Goal: Task Accomplishment & Management: Manage account settings

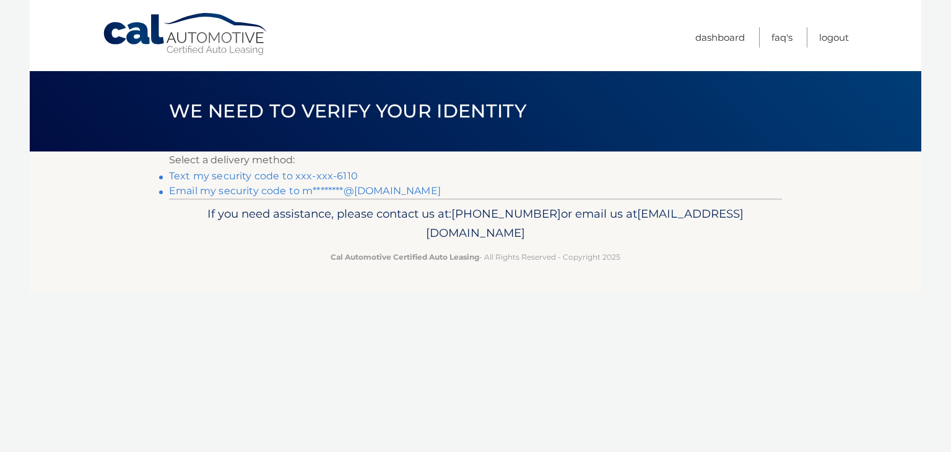
click at [227, 189] on link "Email my security code to m********@gmail.com" at bounding box center [305, 191] width 272 height 12
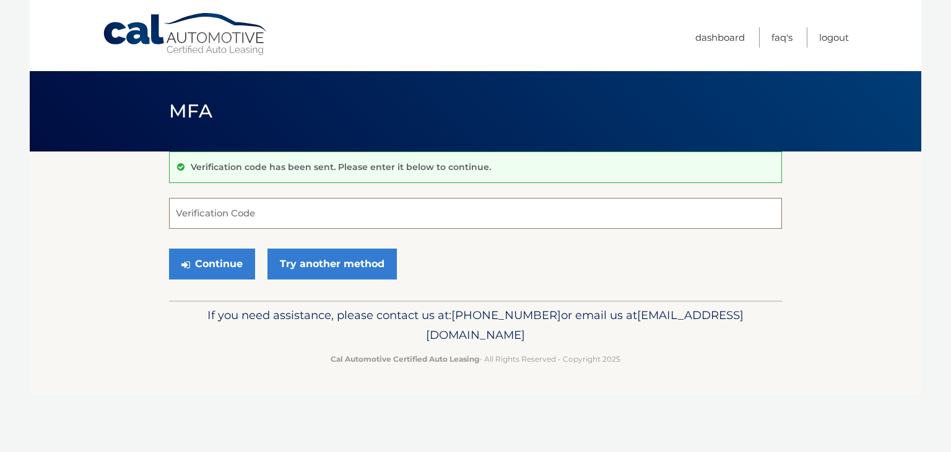
click at [412, 210] on input "Verification Code" at bounding box center [475, 213] width 613 height 31
type input "945838"
click at [169, 249] on button "Continue" at bounding box center [212, 264] width 86 height 31
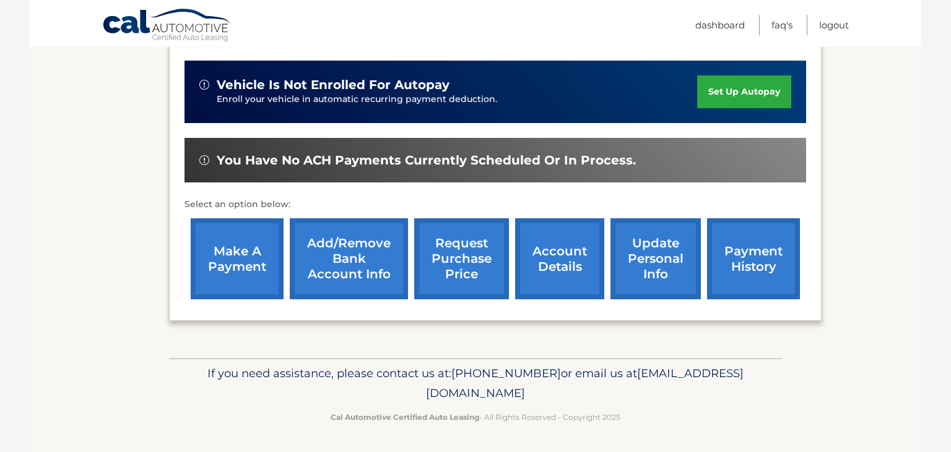
scroll to position [327, 0]
click at [548, 261] on link "account details" at bounding box center [559, 258] width 89 height 81
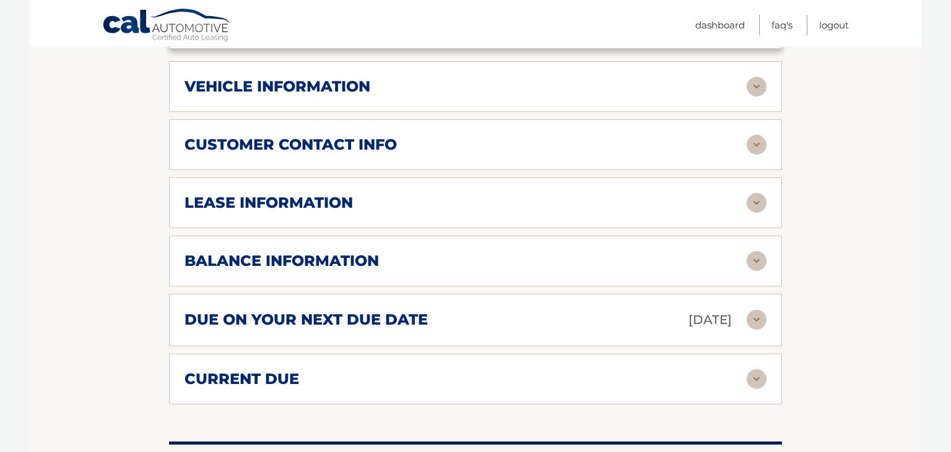
scroll to position [610, 0]
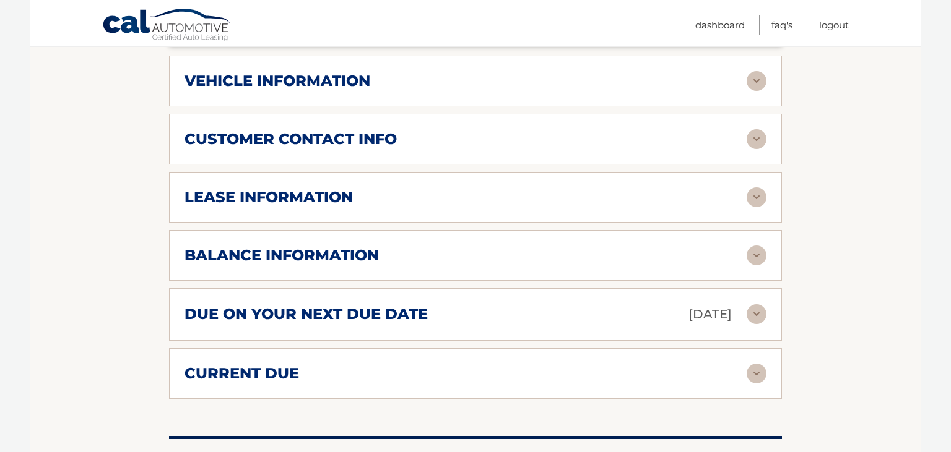
click at [400, 341] on div "due on your next due date Sep 11, 2025 Late Charges $0.00 Miscellaneous Charges…" at bounding box center [475, 314] width 613 height 53
click at [401, 337] on div "due on your next due date Sep 11, 2025 Late Charges $0.00 Miscellaneous Charges…" at bounding box center [475, 314] width 613 height 53
click at [402, 324] on h2 "due on your next due date" at bounding box center [305, 314] width 243 height 19
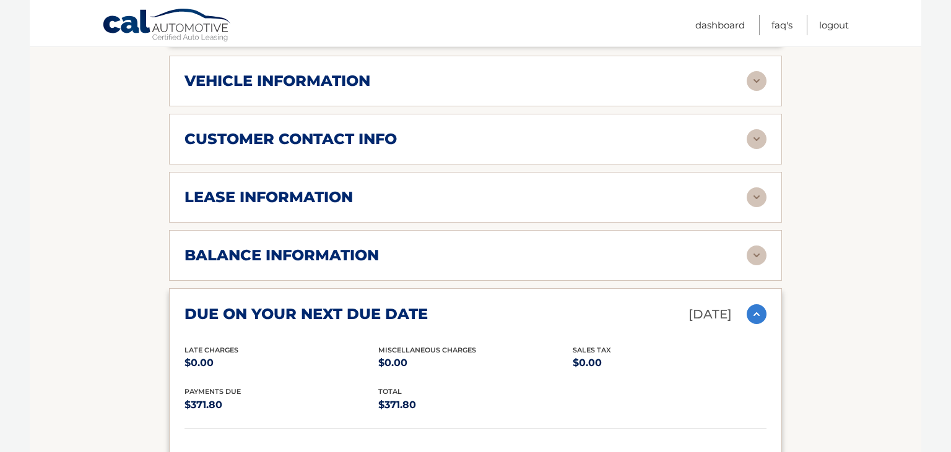
scroll to position [763, 0]
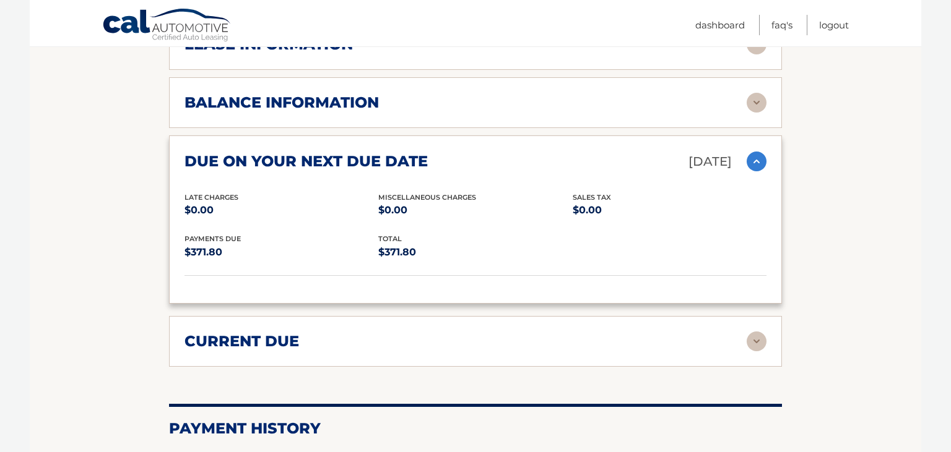
click at [399, 346] on div "current due" at bounding box center [465, 341] width 562 height 19
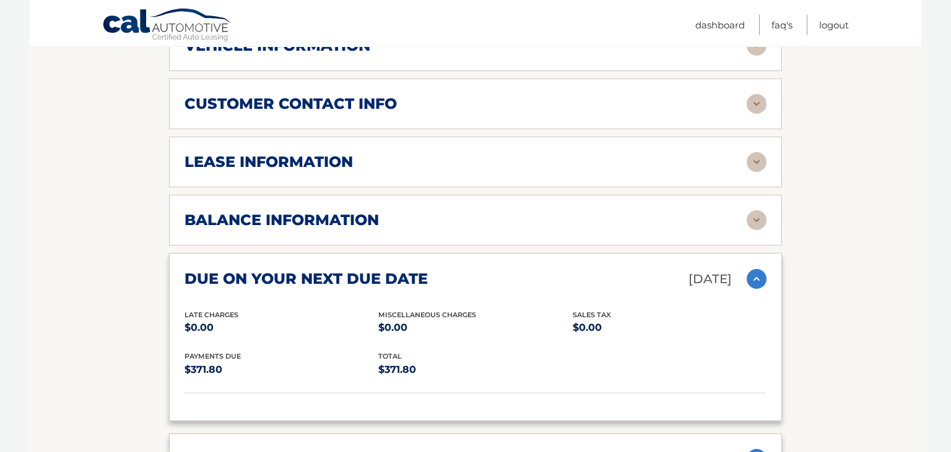
scroll to position [631, 0]
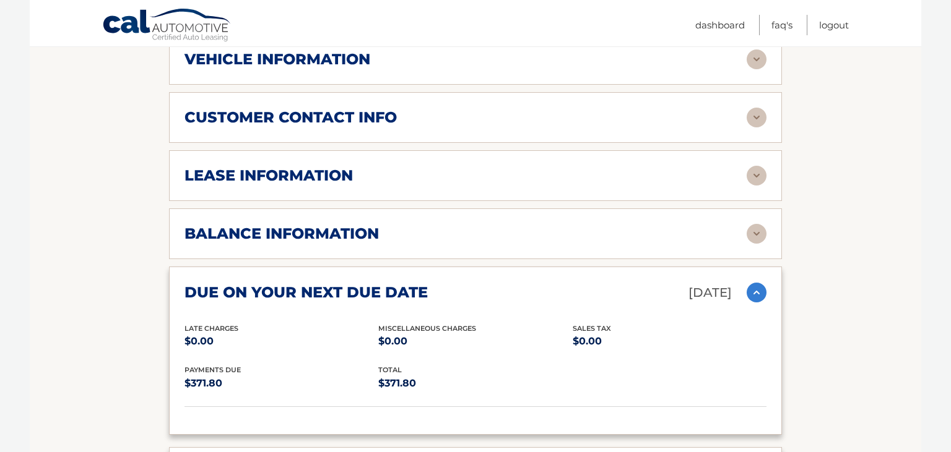
click at [331, 182] on h2 "lease information" at bounding box center [268, 175] width 168 height 19
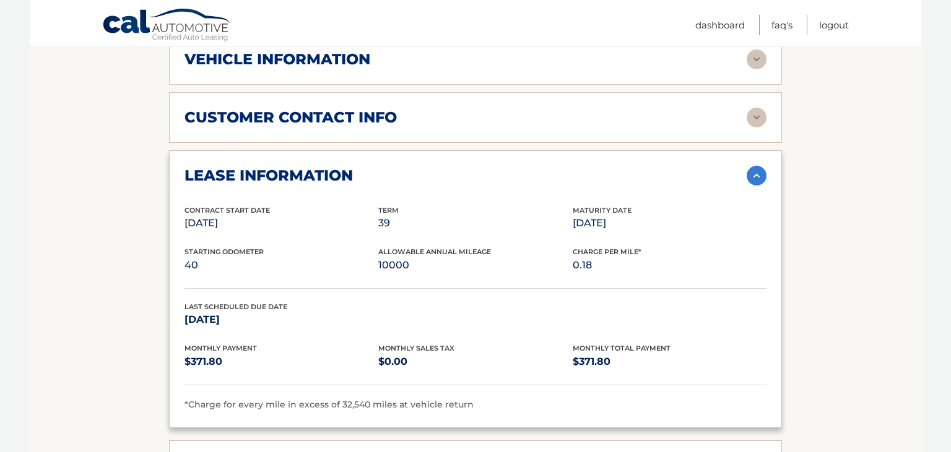
click at [336, 127] on h2 "customer contact info" at bounding box center [290, 117] width 212 height 19
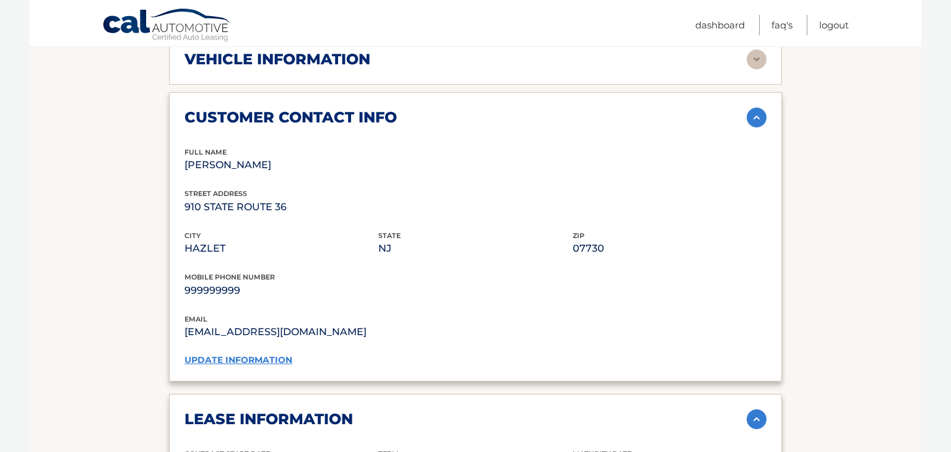
click at [244, 366] on link "update information" at bounding box center [238, 360] width 108 height 11
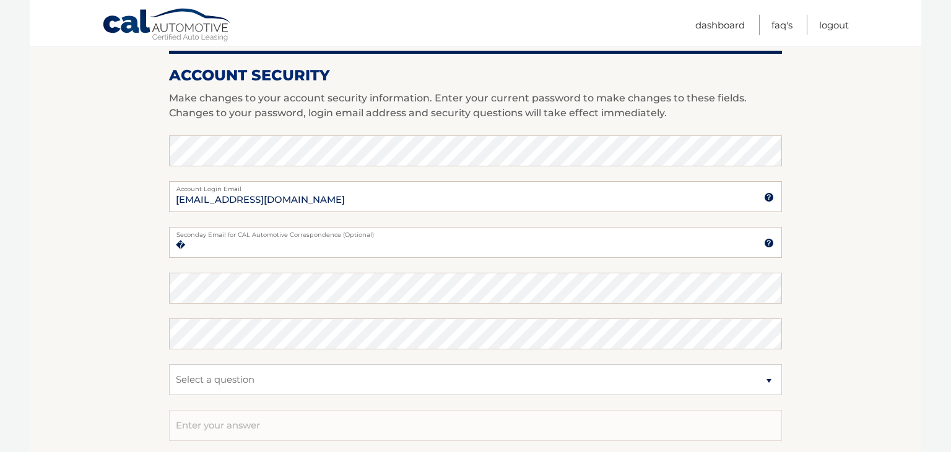
scroll to position [457, 0]
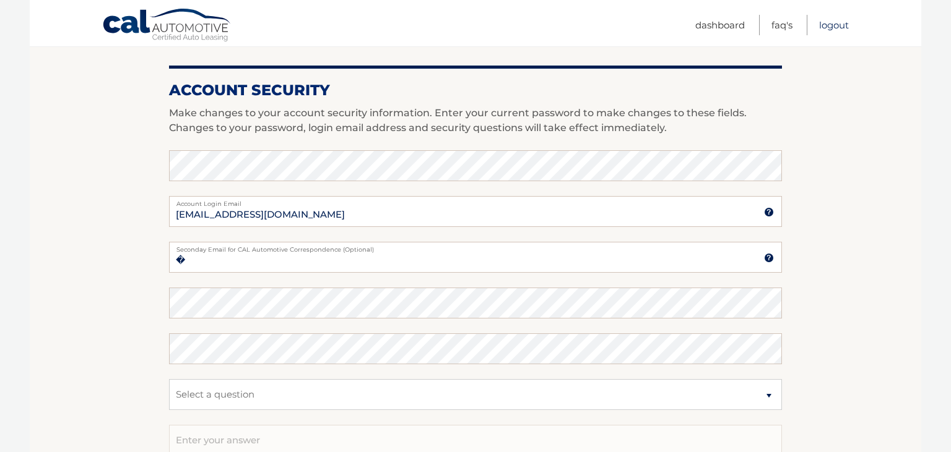
drag, startPoint x: 825, startPoint y: 27, endPoint x: 819, endPoint y: 28, distance: 6.3
click at [825, 26] on link "Logout" at bounding box center [834, 25] width 30 height 20
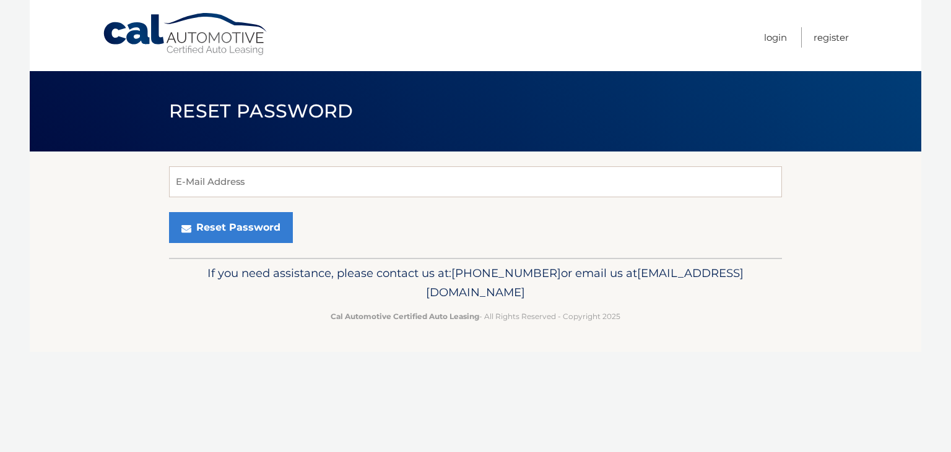
click at [449, 199] on form "E-Mail Address Reset Password" at bounding box center [475, 204] width 613 height 77
click at [454, 189] on input "E-Mail Address" at bounding box center [475, 181] width 613 height 31
type input "[EMAIL_ADDRESS][DOMAIN_NAME]"
click at [169, 212] on button "Reset Password" at bounding box center [231, 227] width 124 height 31
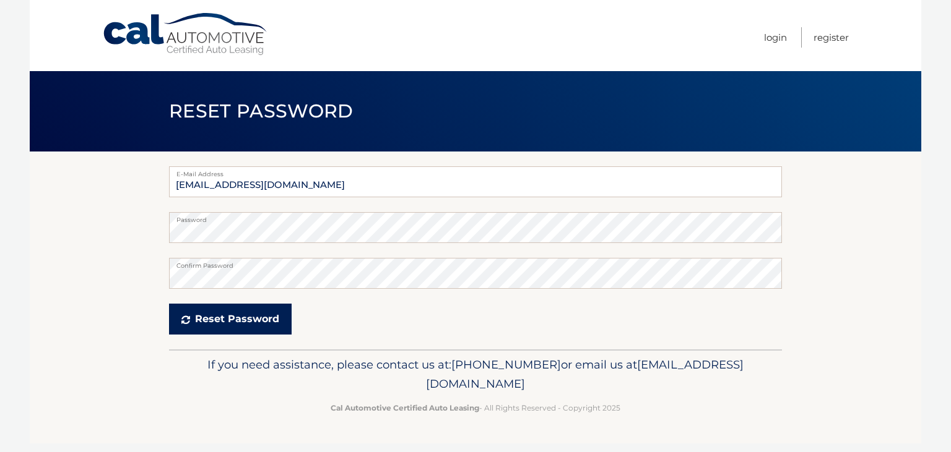
click at [277, 315] on button "Reset Password" at bounding box center [230, 319] width 123 height 31
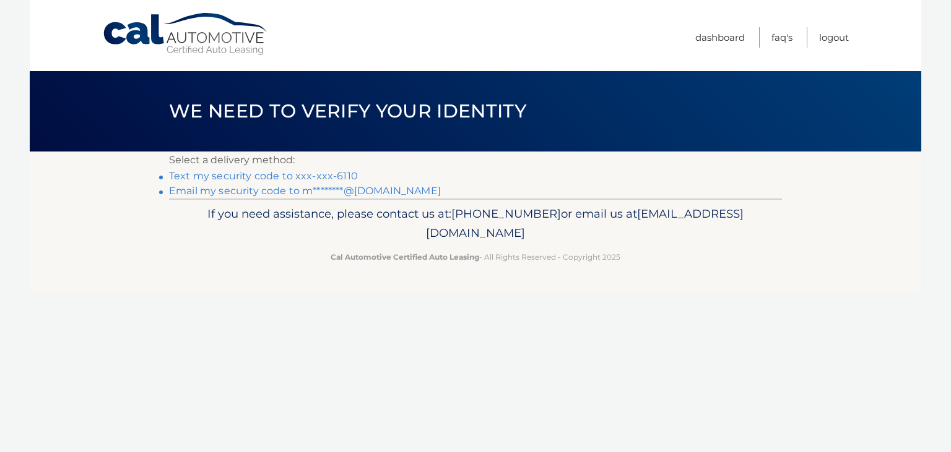
click at [335, 191] on link "Email my security code to m********@[DOMAIN_NAME]" at bounding box center [305, 191] width 272 height 12
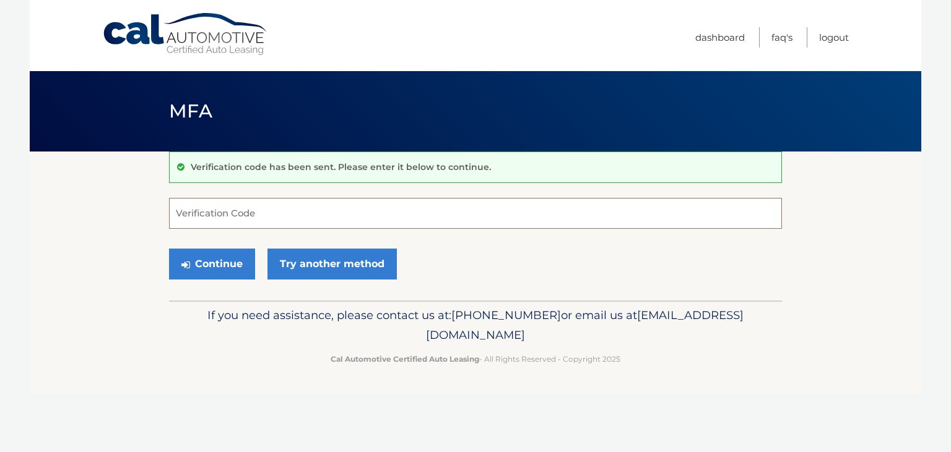
click at [308, 218] on input "Verification Code" at bounding box center [475, 213] width 613 height 31
click at [519, 208] on input "Verification Code" at bounding box center [475, 213] width 613 height 31
type input "554901"
click at [224, 251] on button "Continue" at bounding box center [212, 264] width 86 height 31
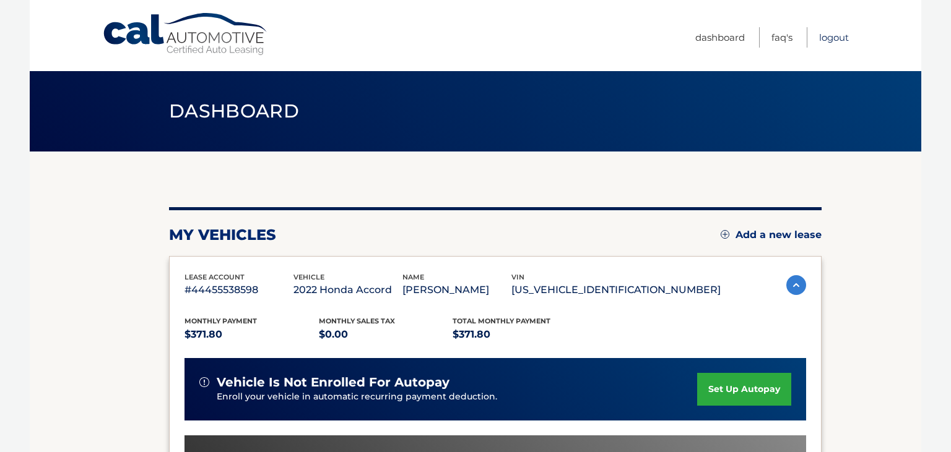
click at [828, 38] on link "Logout" at bounding box center [834, 37] width 30 height 20
